Goal: Information Seeking & Learning: Get advice/opinions

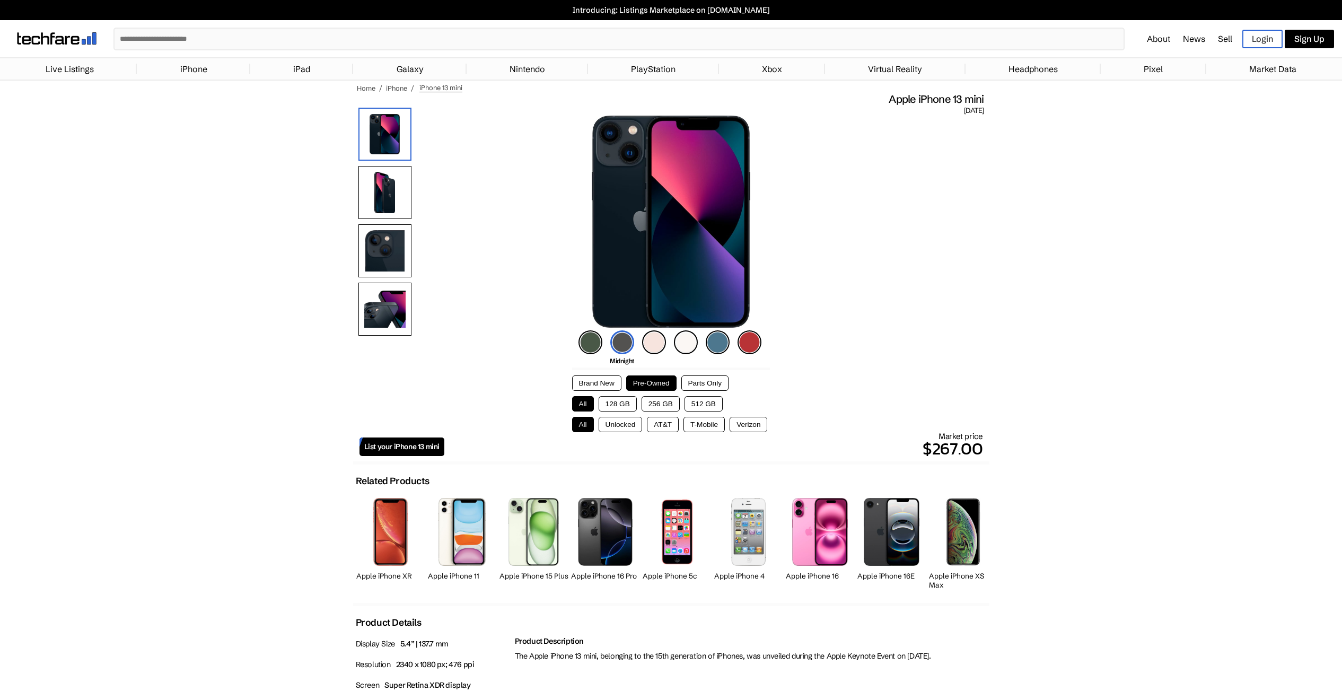
click at [678, 402] on button "256 GB" at bounding box center [661, 403] width 38 height 15
click at [632, 427] on button "Unlocked" at bounding box center [621, 424] width 44 height 15
click at [657, 343] on img at bounding box center [654, 342] width 24 height 24
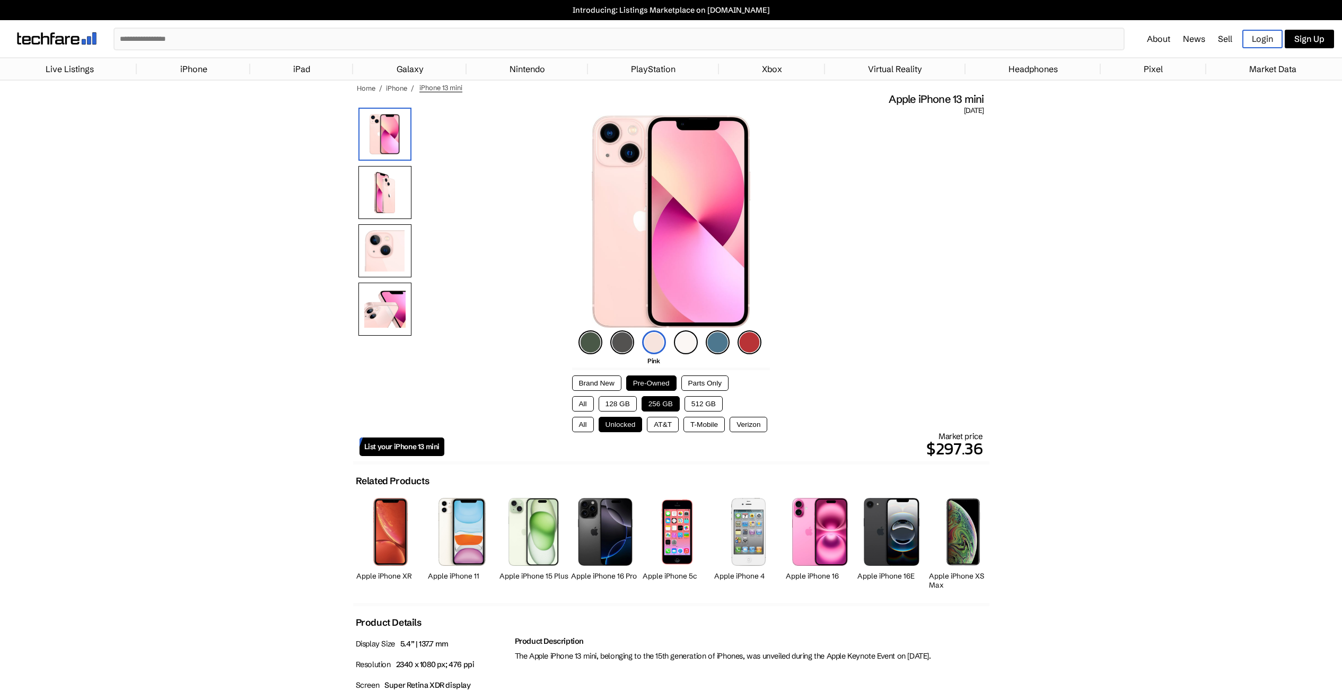
click at [685, 343] on img at bounding box center [686, 342] width 24 height 24
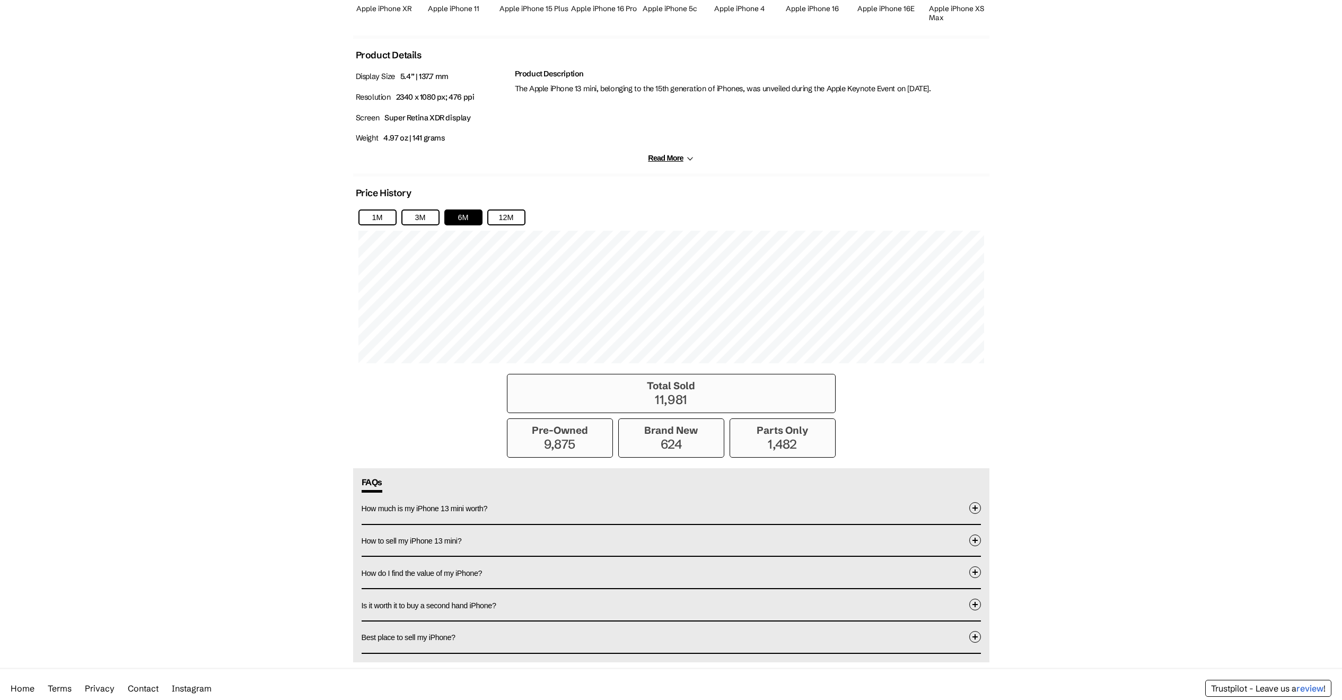
scroll to position [600, 0]
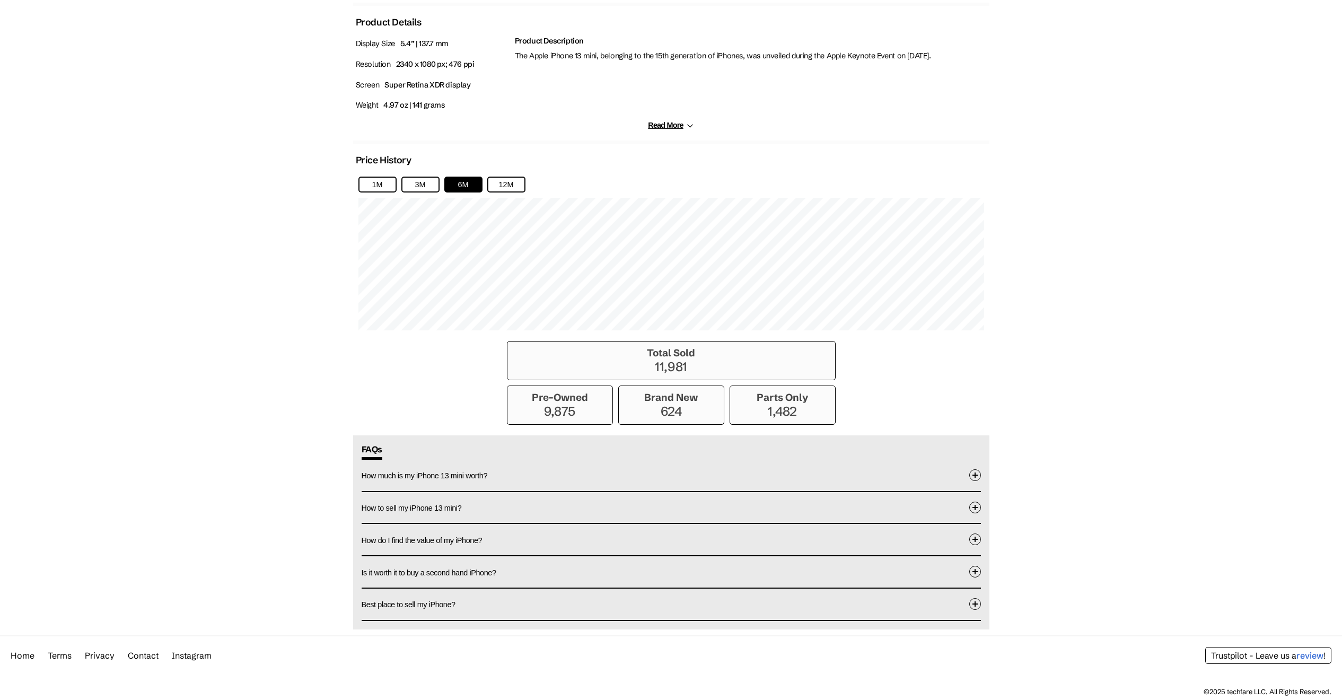
click at [580, 480] on button "How much is my iPhone 13 mini worth?" at bounding box center [671, 475] width 619 height 31
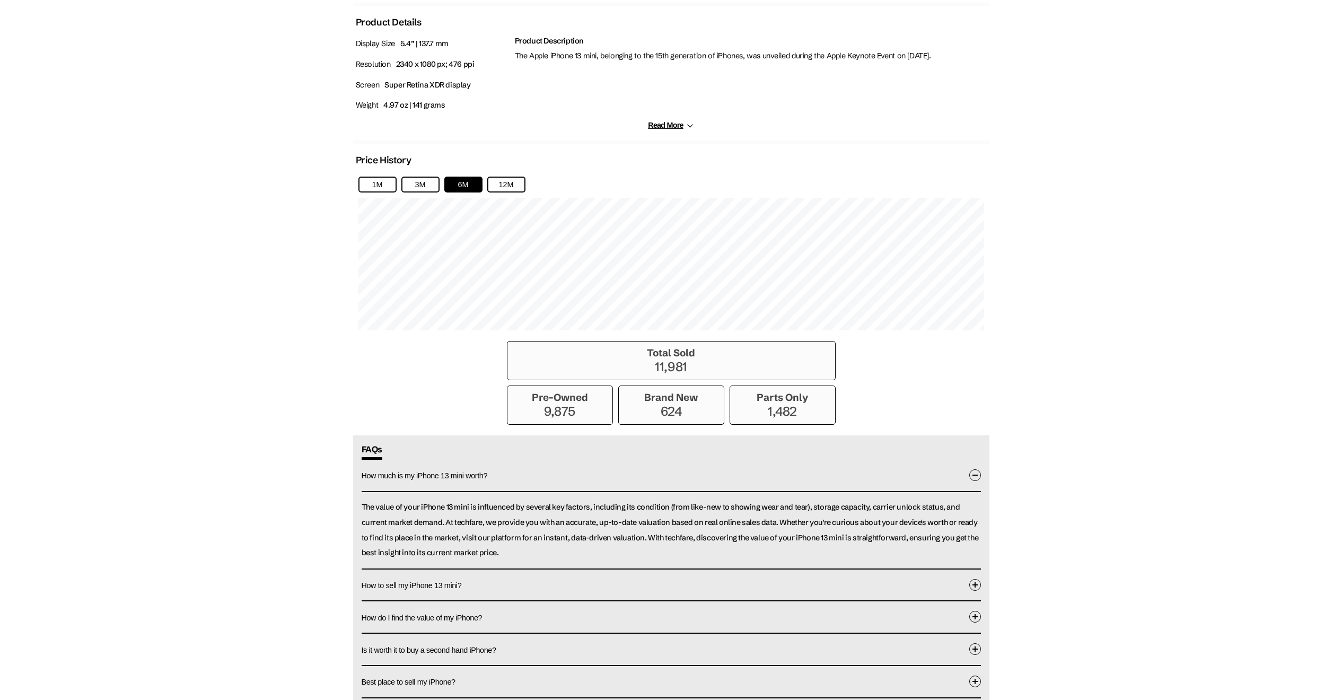
click at [581, 476] on button "How much is my iPhone 13 mini worth?" at bounding box center [671, 476] width 619 height 32
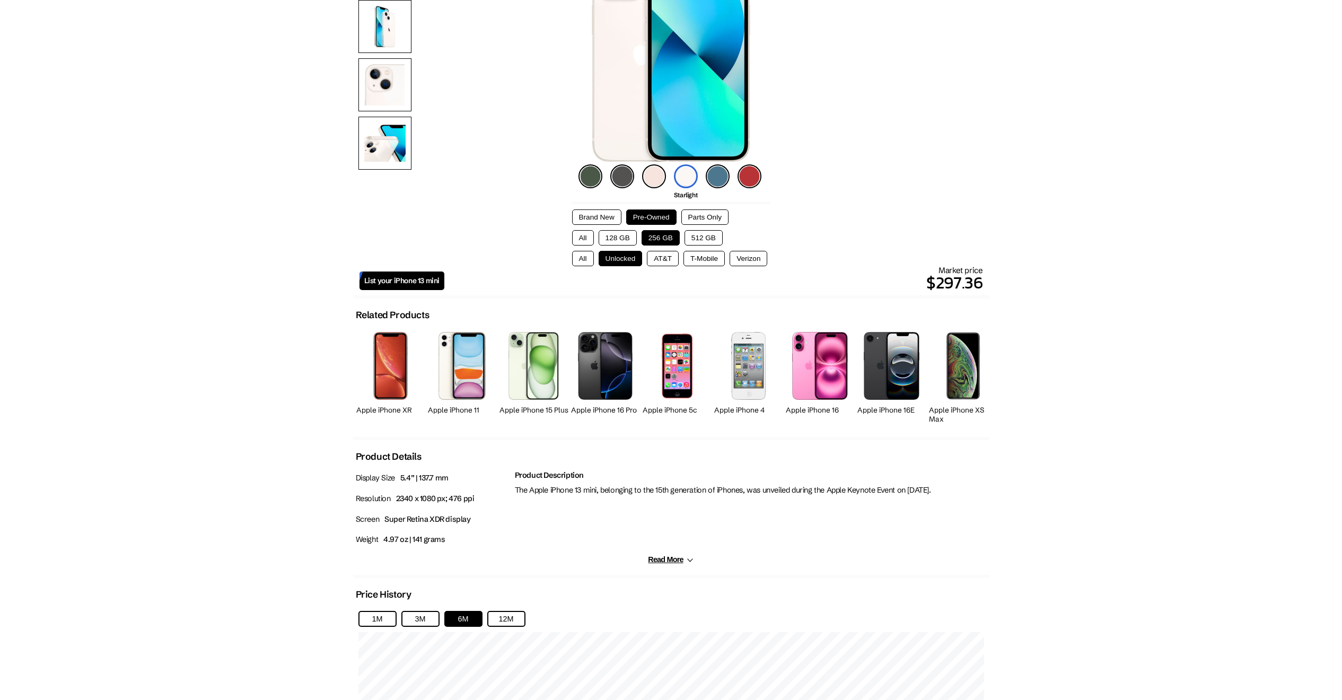
scroll to position [0, 0]
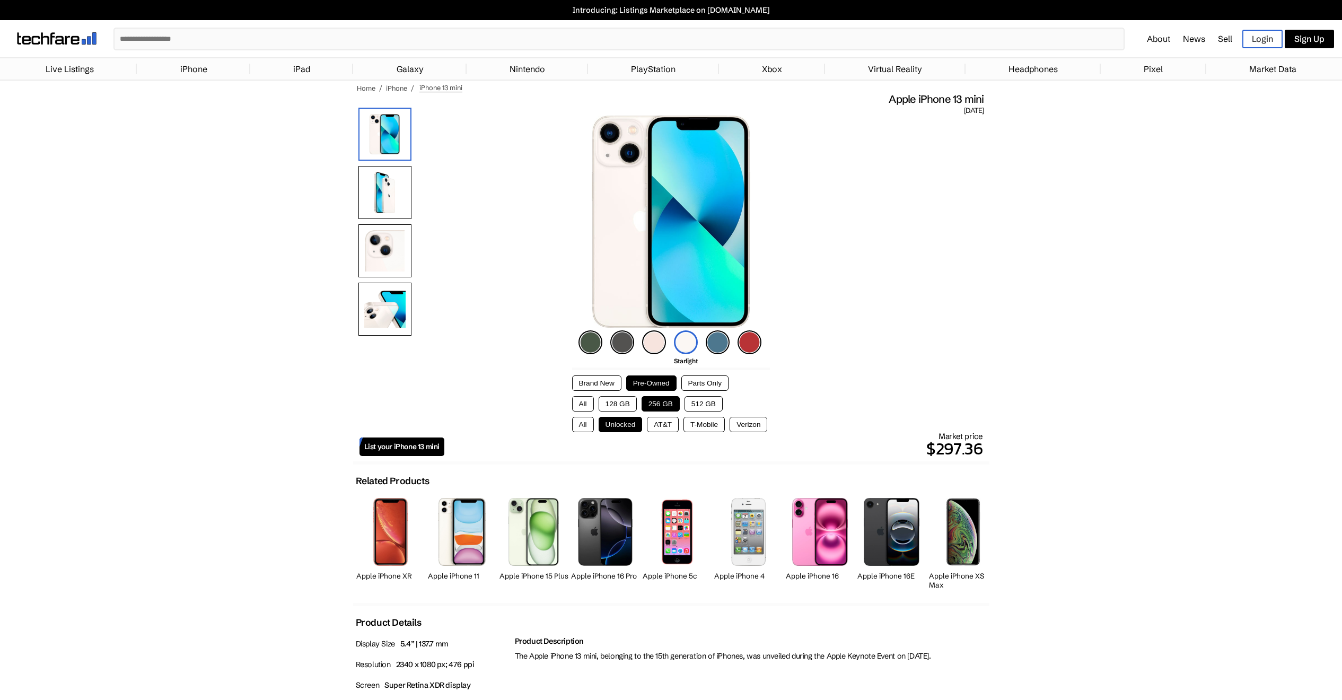
click at [976, 451] on p "$297.36" at bounding box center [713, 448] width 539 height 25
click at [285, 22] on div "✕ About News Sell Login Sign Up ✕ Login Sign Up Sell your Technology → Live Lis…" at bounding box center [671, 38] width 1342 height 37
click at [287, 31] on input "text" at bounding box center [619, 39] width 1009 height 21
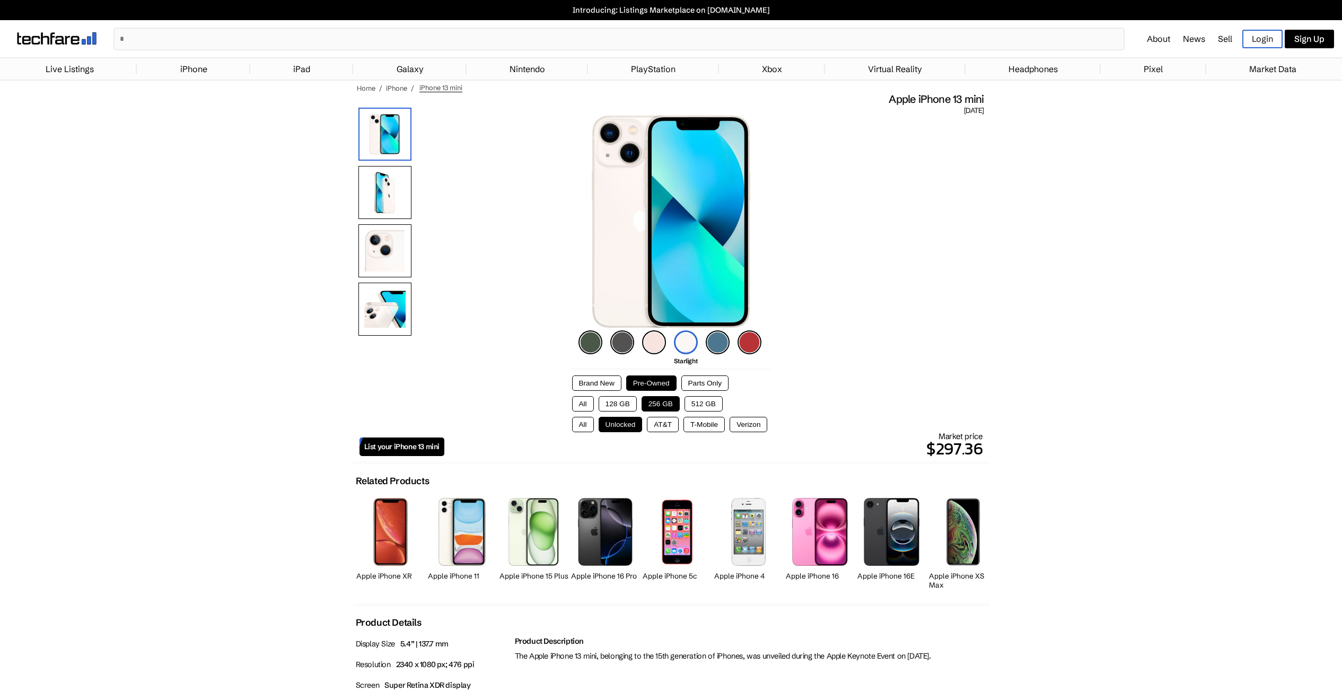
click at [554, 36] on input "text" at bounding box center [619, 39] width 1009 height 21
click at [202, 72] on link "iPhone" at bounding box center [194, 68] width 38 height 21
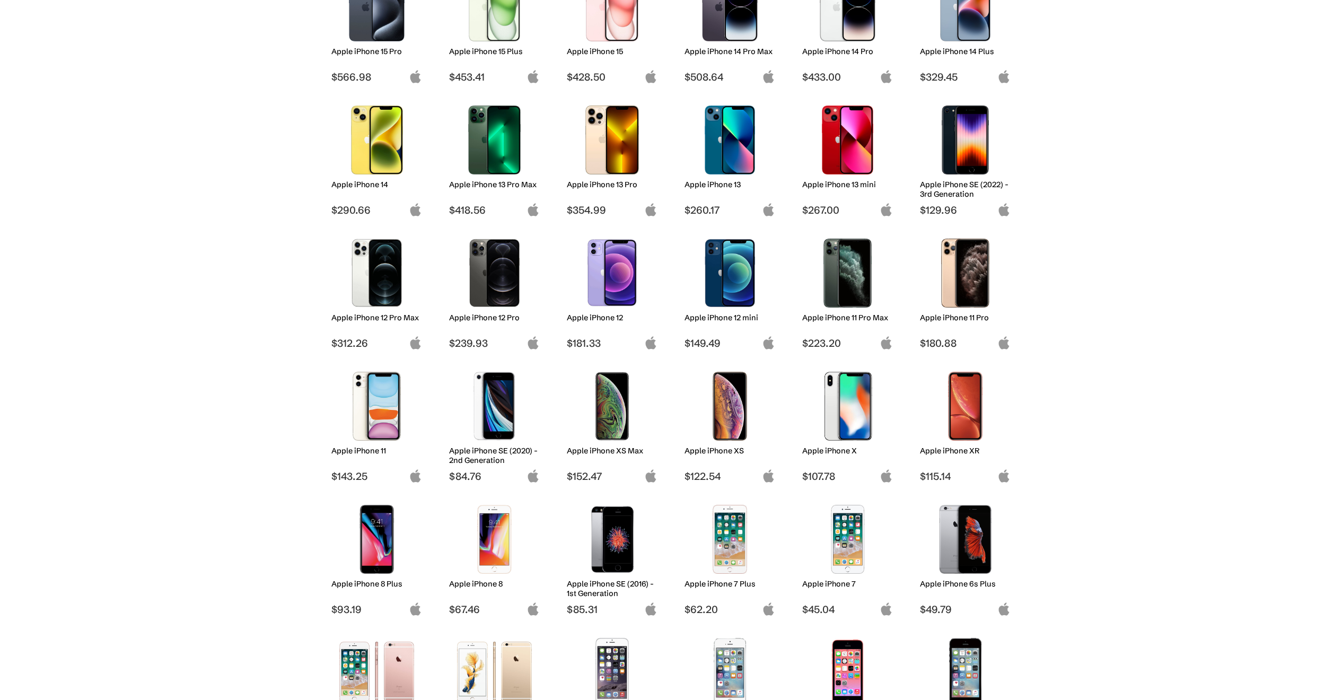
scroll to position [350, 0]
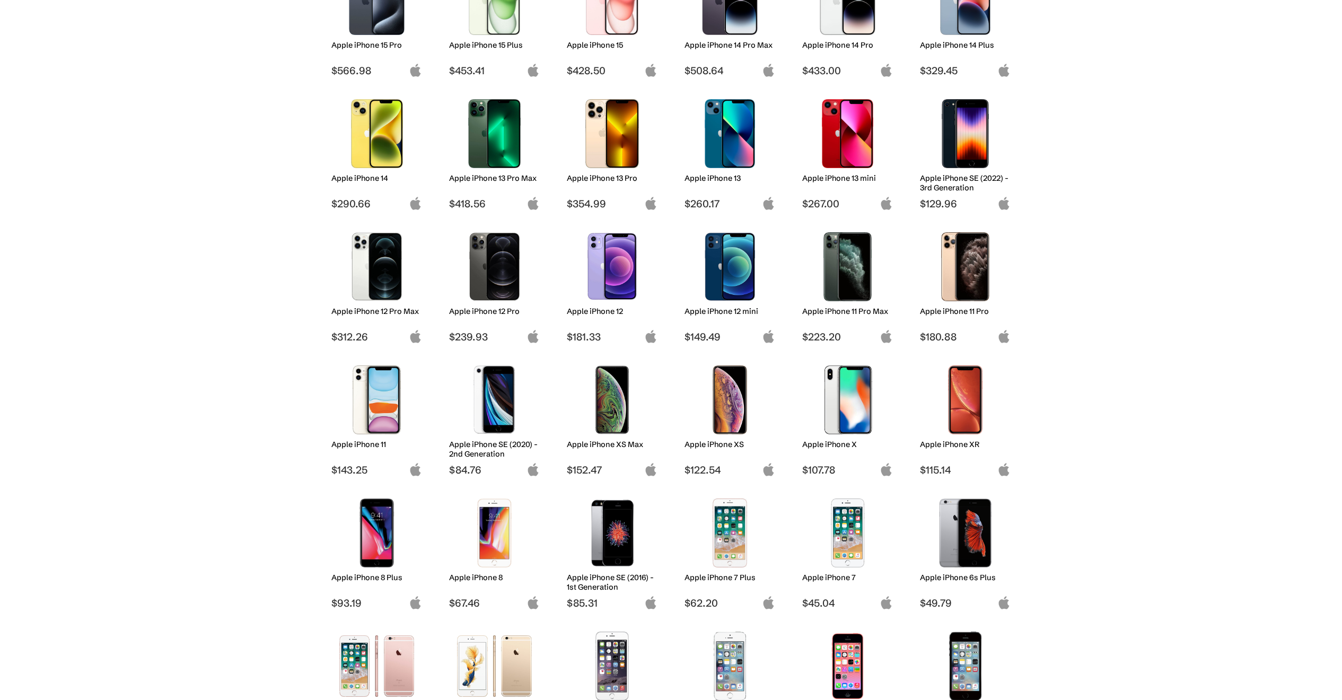
click at [818, 128] on img at bounding box center [847, 133] width 75 height 69
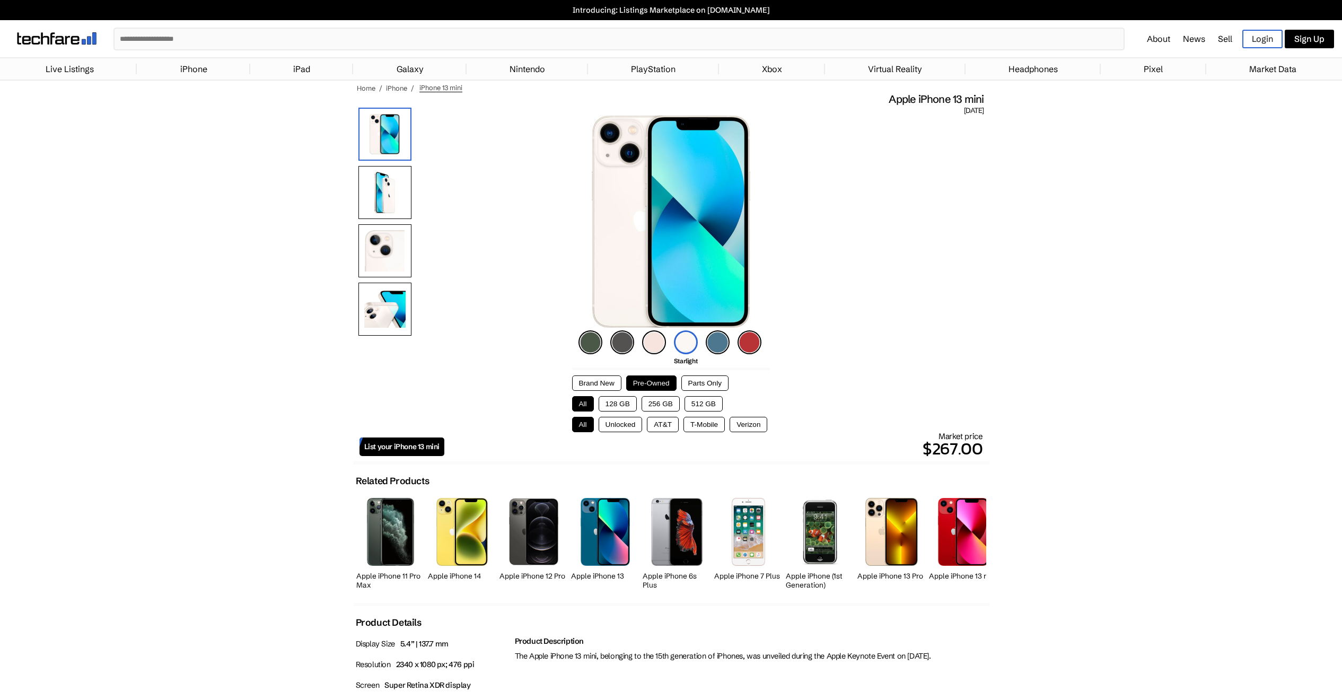
click at [703, 405] on button "512 GB" at bounding box center [704, 403] width 38 height 15
click at [670, 406] on button "256 GB" at bounding box center [661, 403] width 38 height 15
click at [632, 423] on button "Unlocked" at bounding box center [621, 424] width 44 height 15
click at [606, 384] on button "Brand New" at bounding box center [596, 382] width 49 height 15
click at [642, 384] on button "Pre-Owned" at bounding box center [651, 382] width 50 height 15
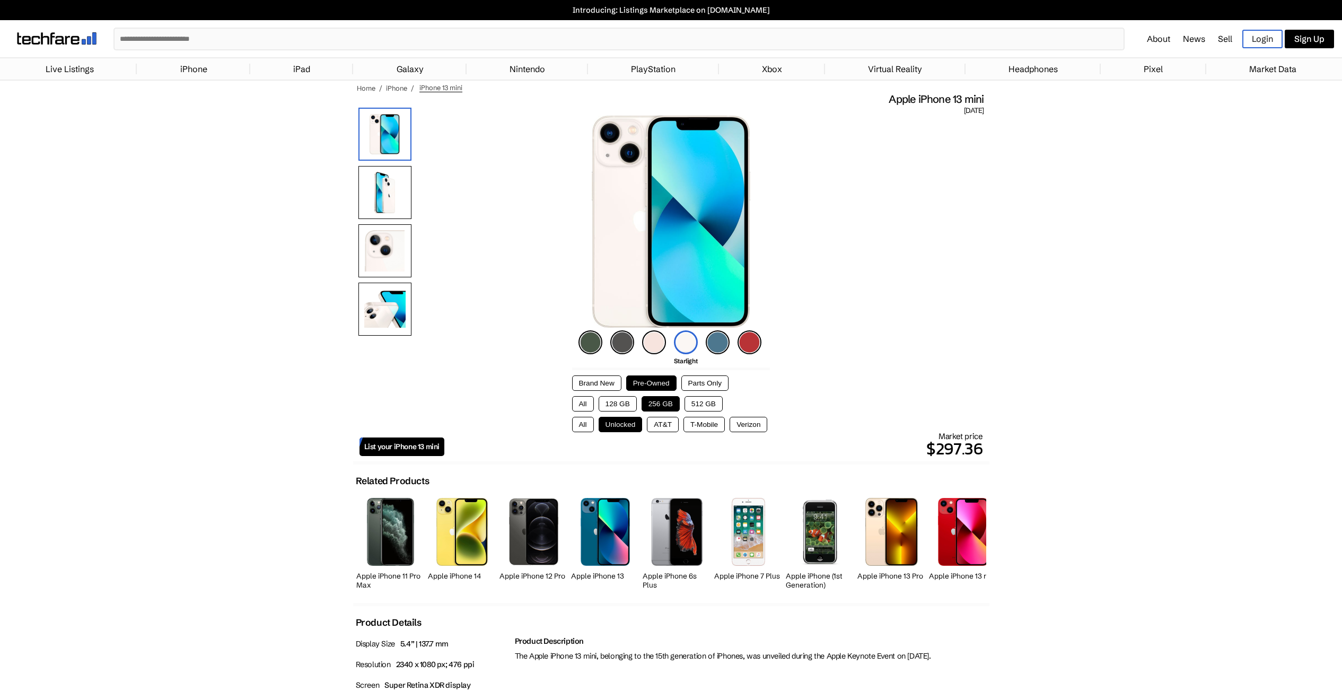
click at [606, 387] on button "Brand New" at bounding box center [596, 382] width 49 height 15
click at [628, 381] on button "Pre-Owned" at bounding box center [651, 382] width 50 height 15
click at [604, 381] on button "Brand New" at bounding box center [596, 382] width 49 height 15
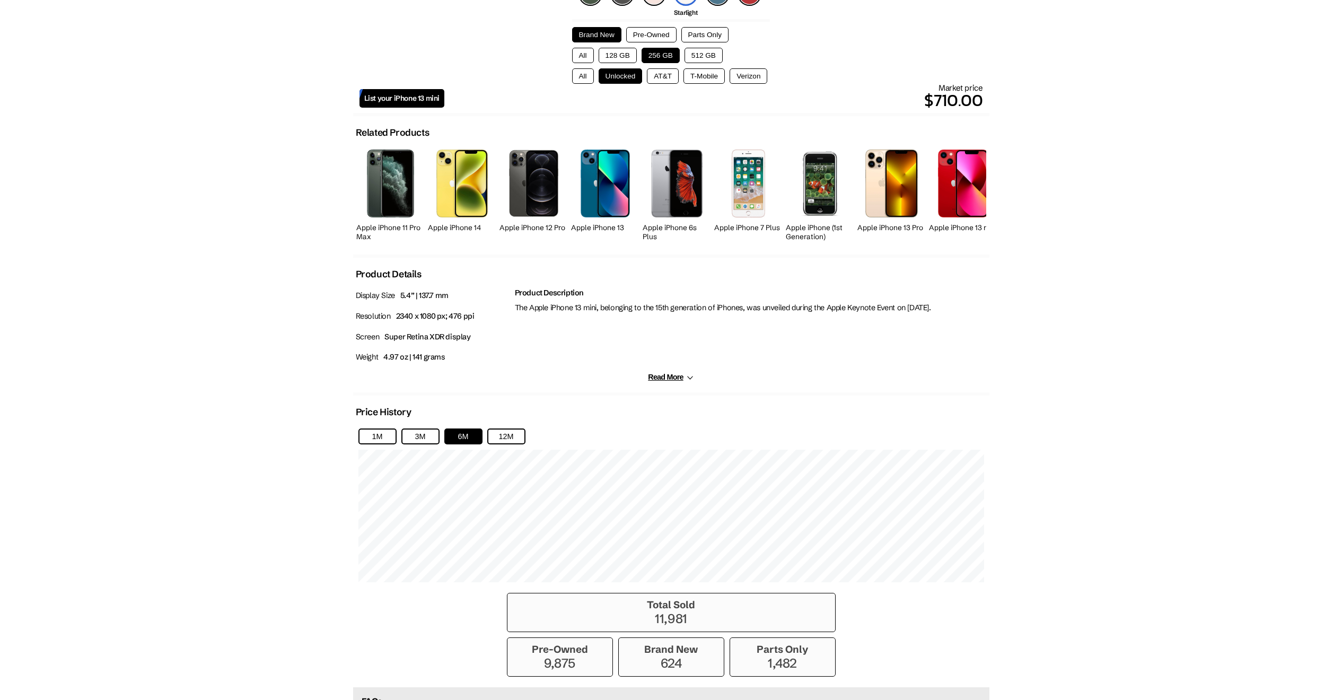
scroll to position [429, 0]
